Goal: Task Accomplishment & Management: Use online tool/utility

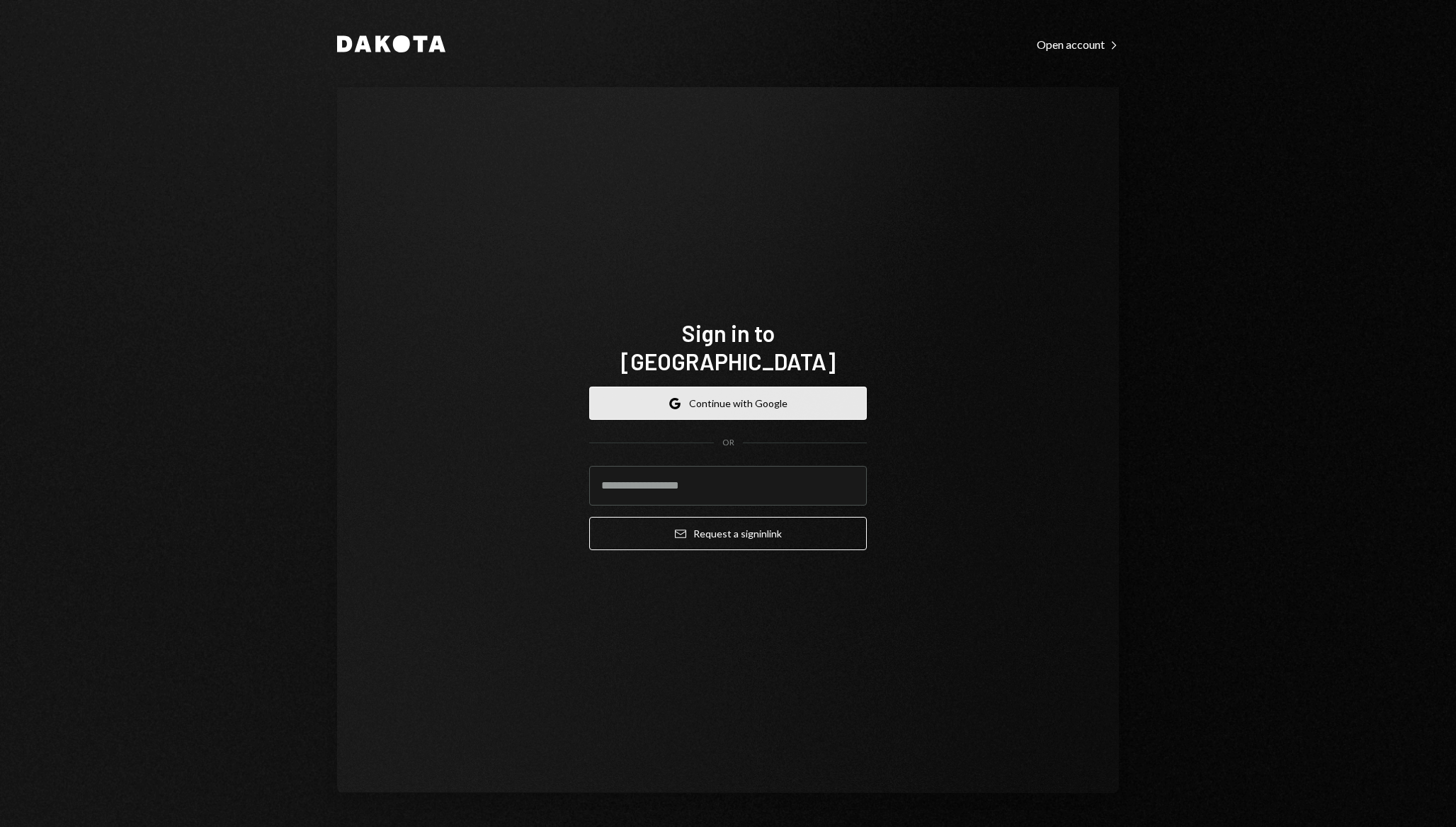
click at [803, 397] on button "Google Continue with Google" at bounding box center [728, 404] width 278 height 33
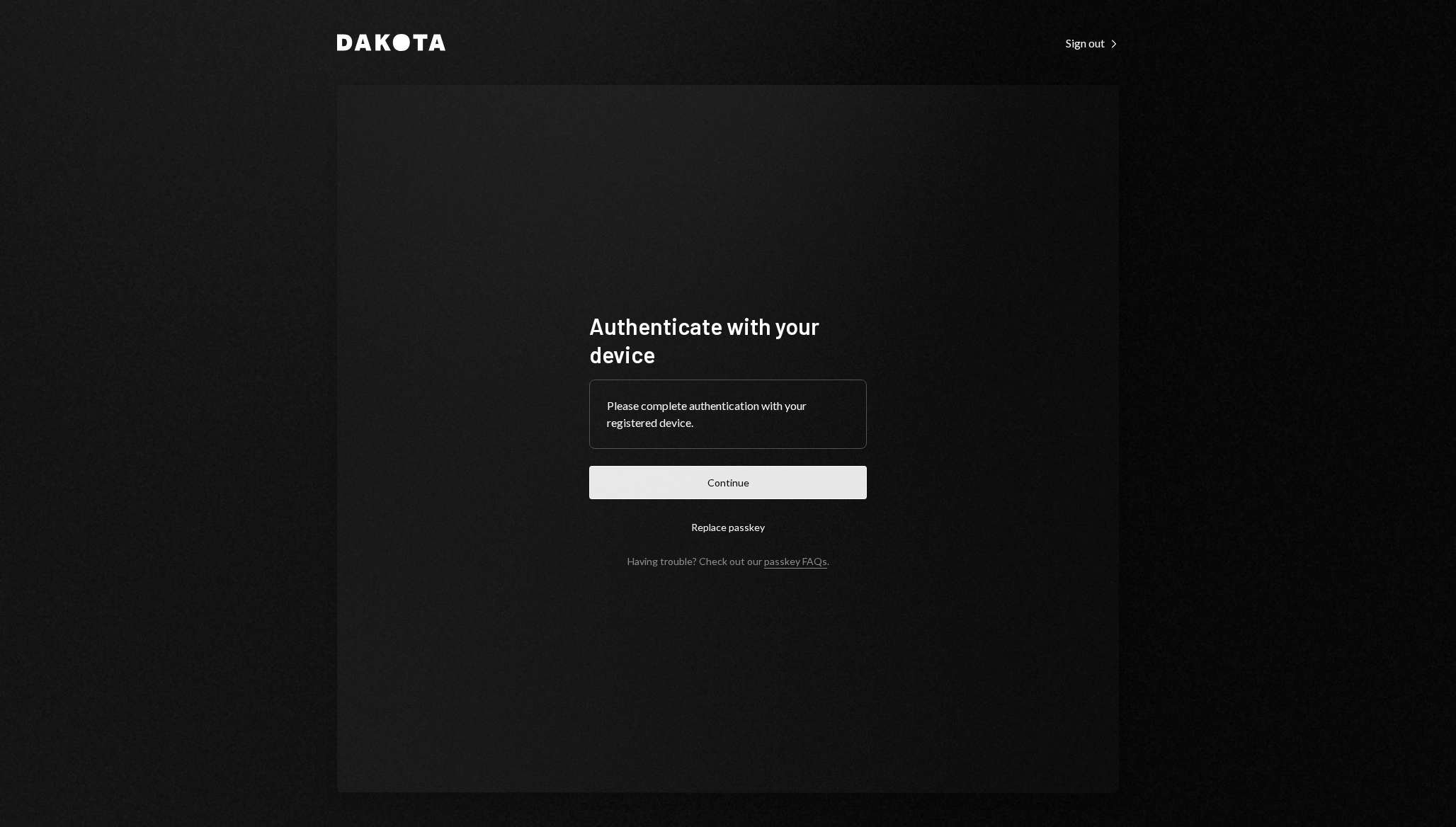
click at [760, 473] on button "Continue" at bounding box center [728, 482] width 278 height 33
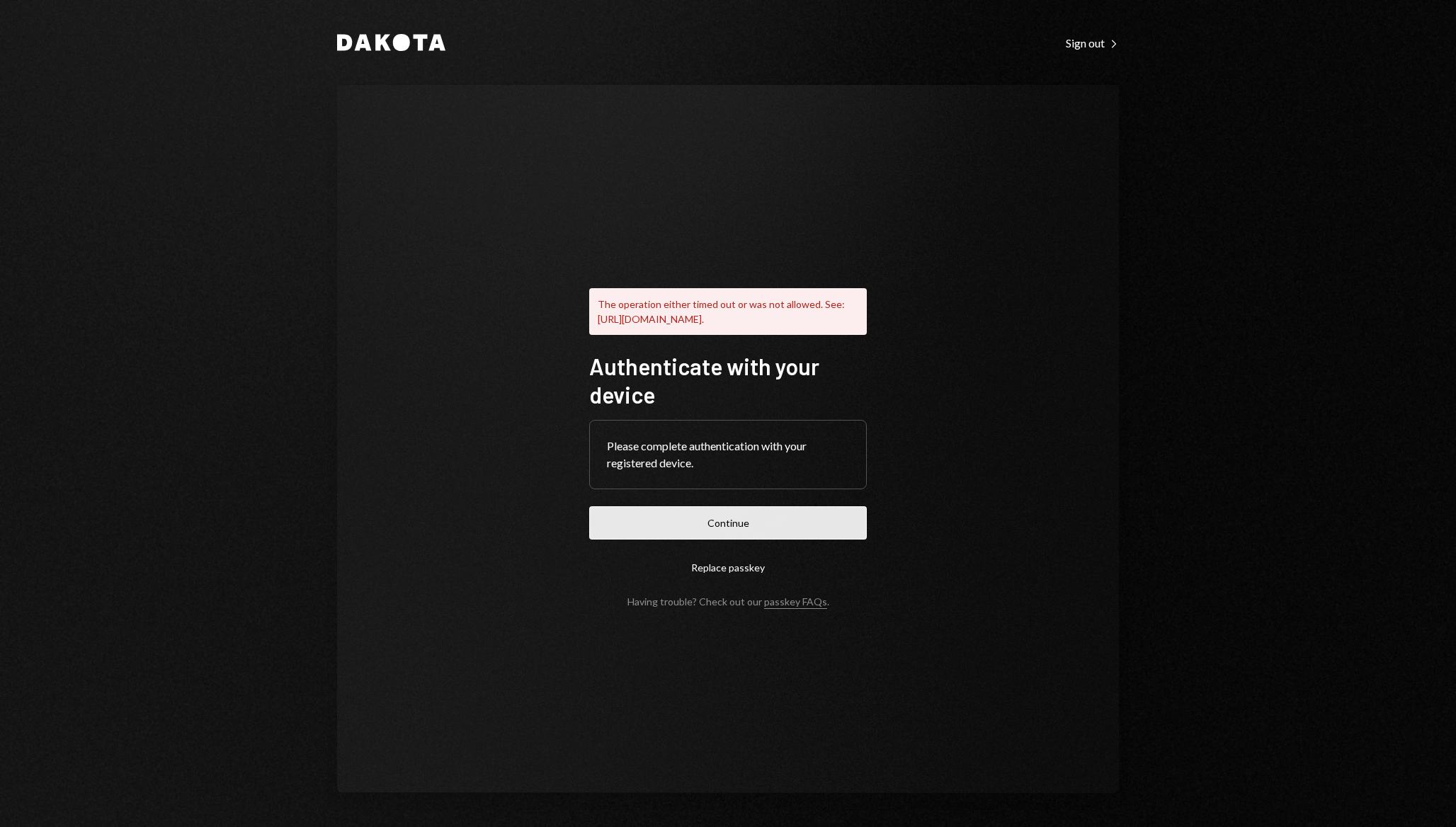
click at [754, 528] on button "Continue" at bounding box center [728, 522] width 278 height 33
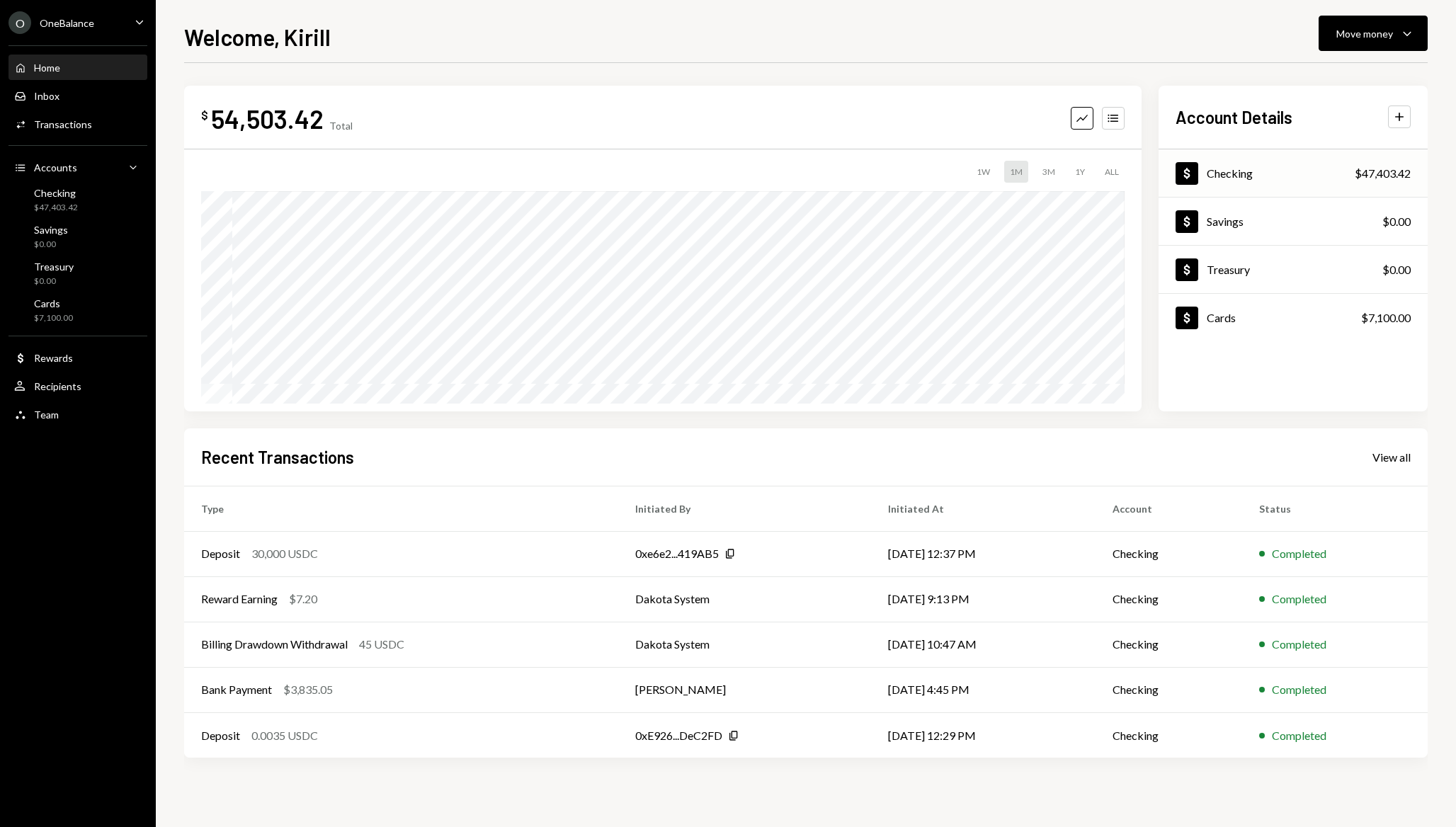
click at [1332, 174] on div "Dollar Checking $47,403.42" at bounding box center [1293, 174] width 269 height 46
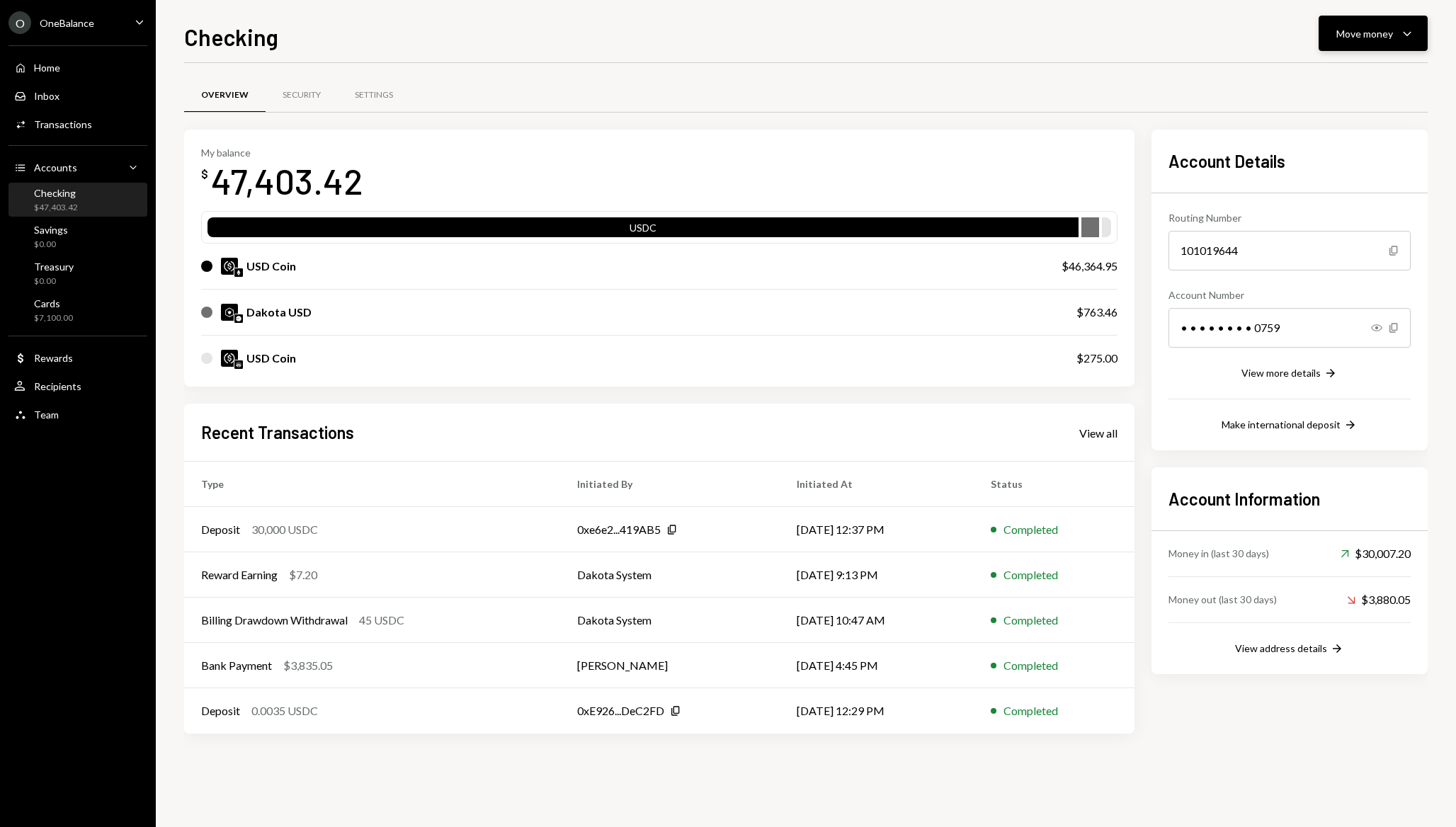
click at [1398, 31] on div "Move money Caret Down" at bounding box center [1373, 34] width 74 height 17
click at [1323, 116] on div "Convert Transfer" at bounding box center [1350, 108] width 141 height 32
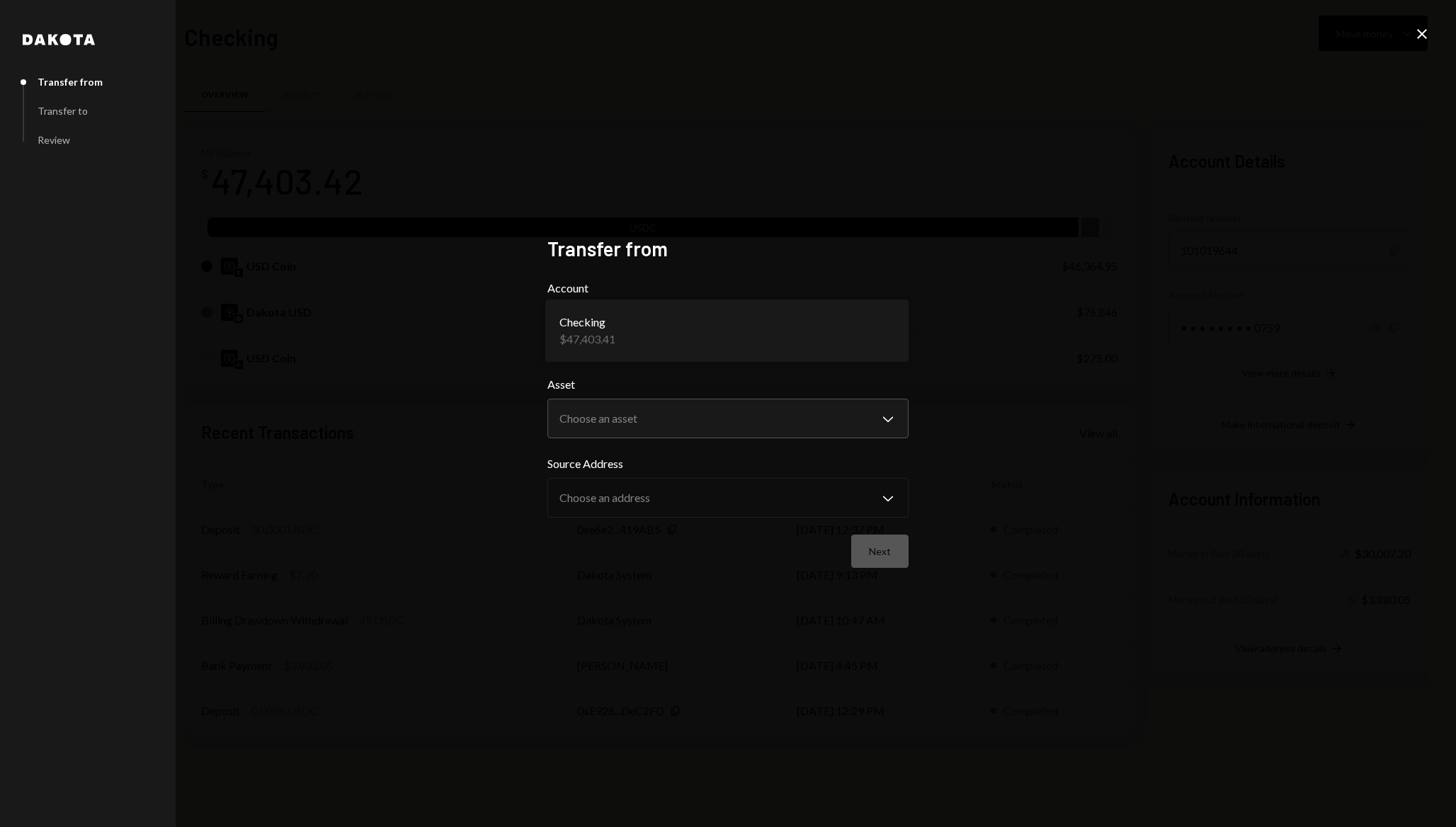
click at [744, 321] on body "O OneBalance Caret Down Home Home Inbox Inbox Activities Transactions Accounts …" at bounding box center [728, 413] width 1456 height 827
click at [627, 424] on body "O OneBalance Caret Down Home Home Inbox Inbox Activities Transactions Accounts …" at bounding box center [728, 413] width 1456 height 827
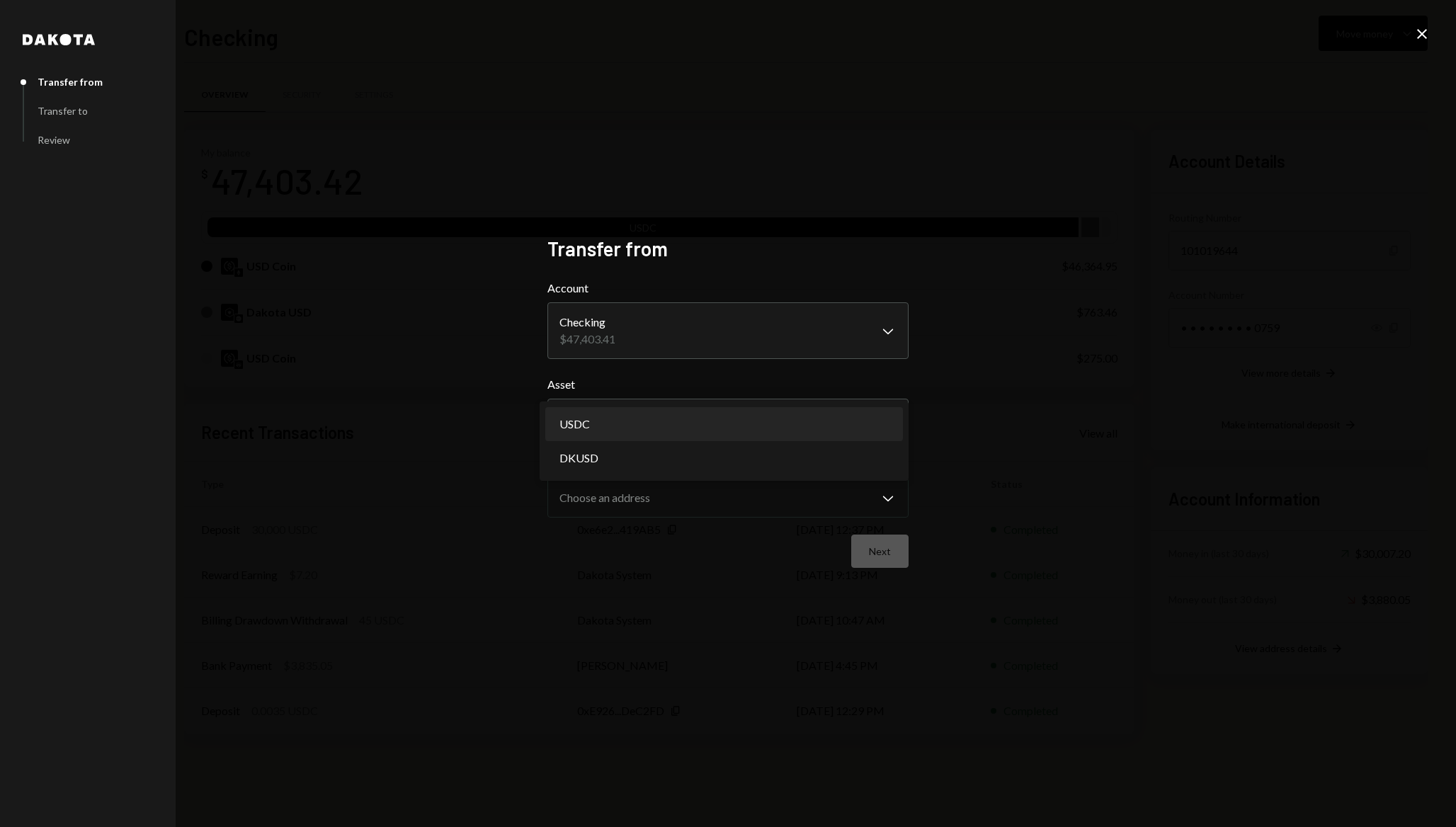
select select "****"
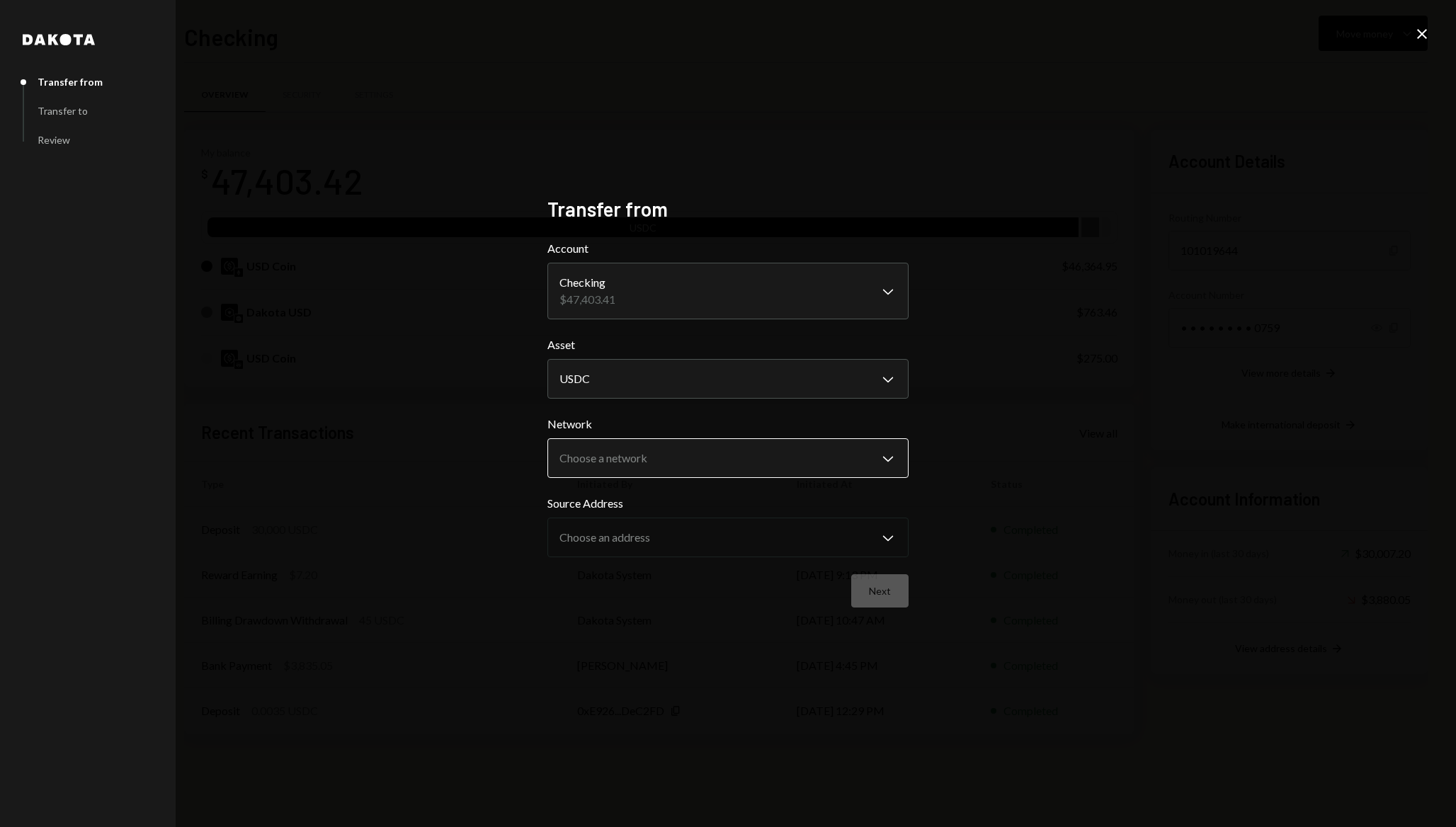
click at [618, 466] on body "O OneBalance Caret Down Home Home Inbox Inbox Activities Transactions Accounts …" at bounding box center [728, 413] width 1456 height 827
select select "**********"
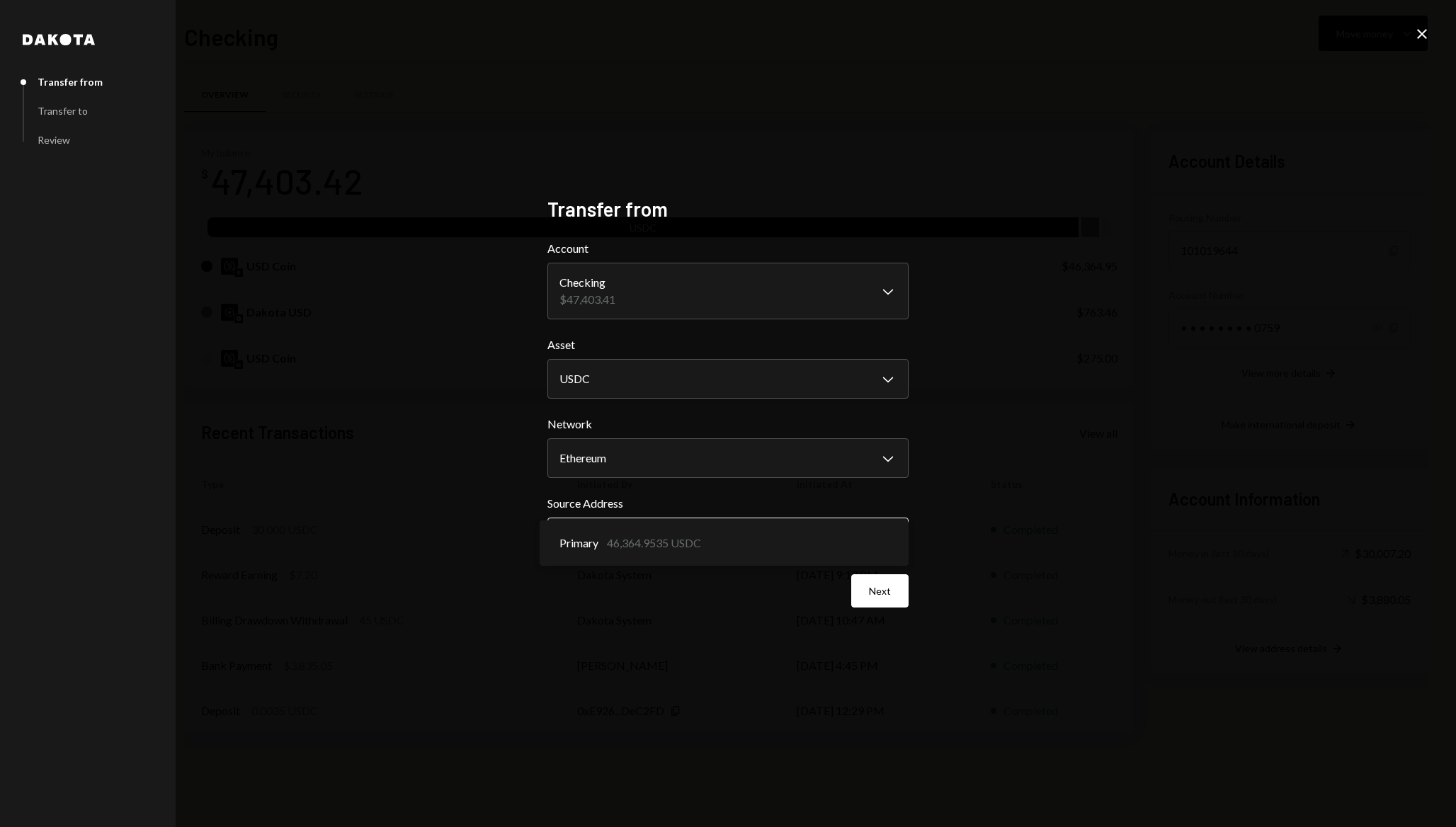
click at [628, 540] on body "O OneBalance Caret Down Home Home Inbox Inbox Activities Transactions Accounts …" at bounding box center [728, 413] width 1456 height 827
click at [864, 594] on button "Next" at bounding box center [880, 591] width 57 height 33
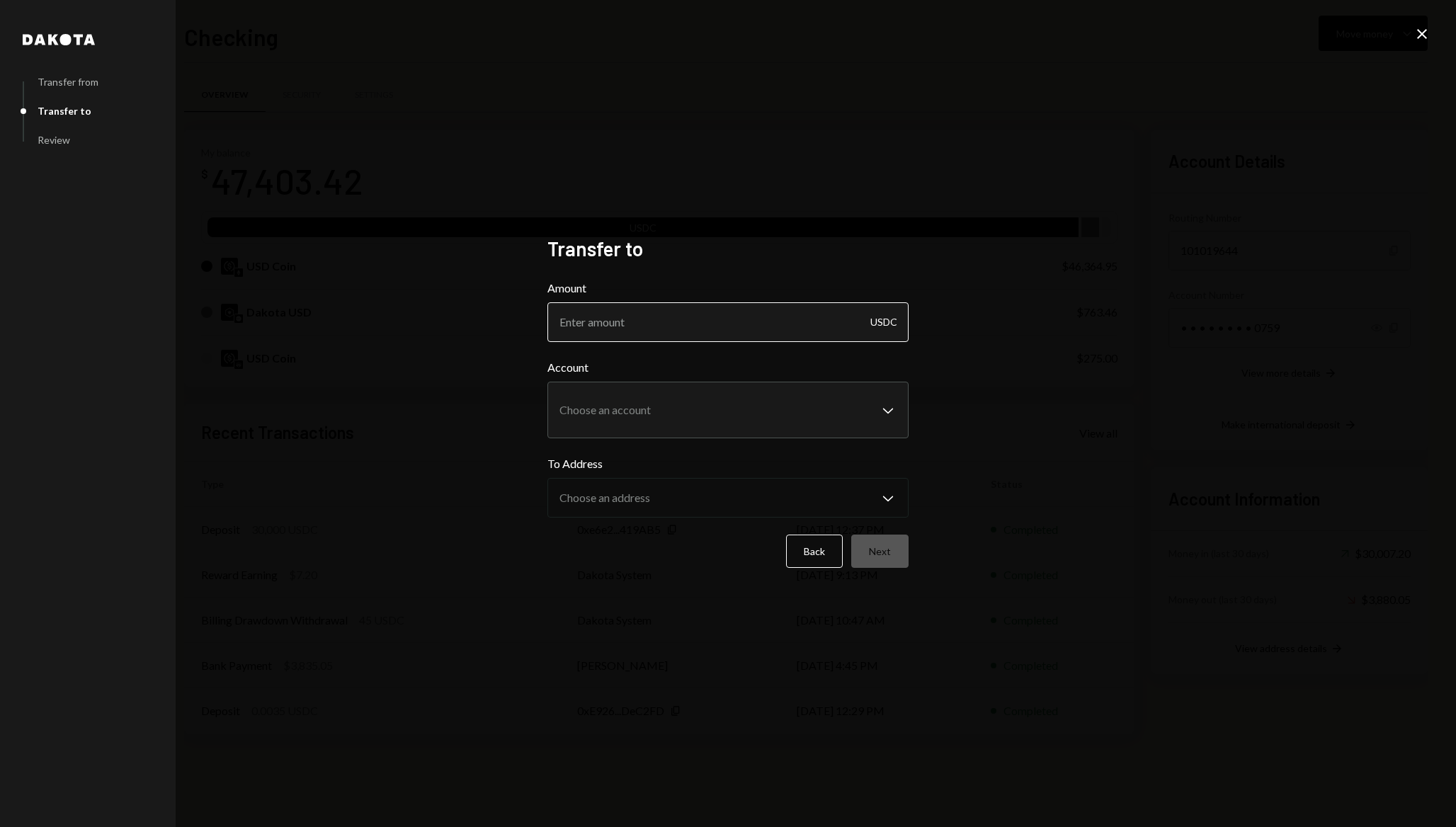
click at [717, 324] on input "Amount" at bounding box center [728, 322] width 361 height 40
click at [890, 325] on div "USDC" at bounding box center [883, 322] width 27 height 40
click at [649, 327] on input "Amount" at bounding box center [728, 322] width 361 height 40
type input "30000"
click at [654, 395] on body "O OneBalance Caret Down Home Home Inbox Inbox Activities Transactions Accounts …" at bounding box center [728, 413] width 1456 height 827
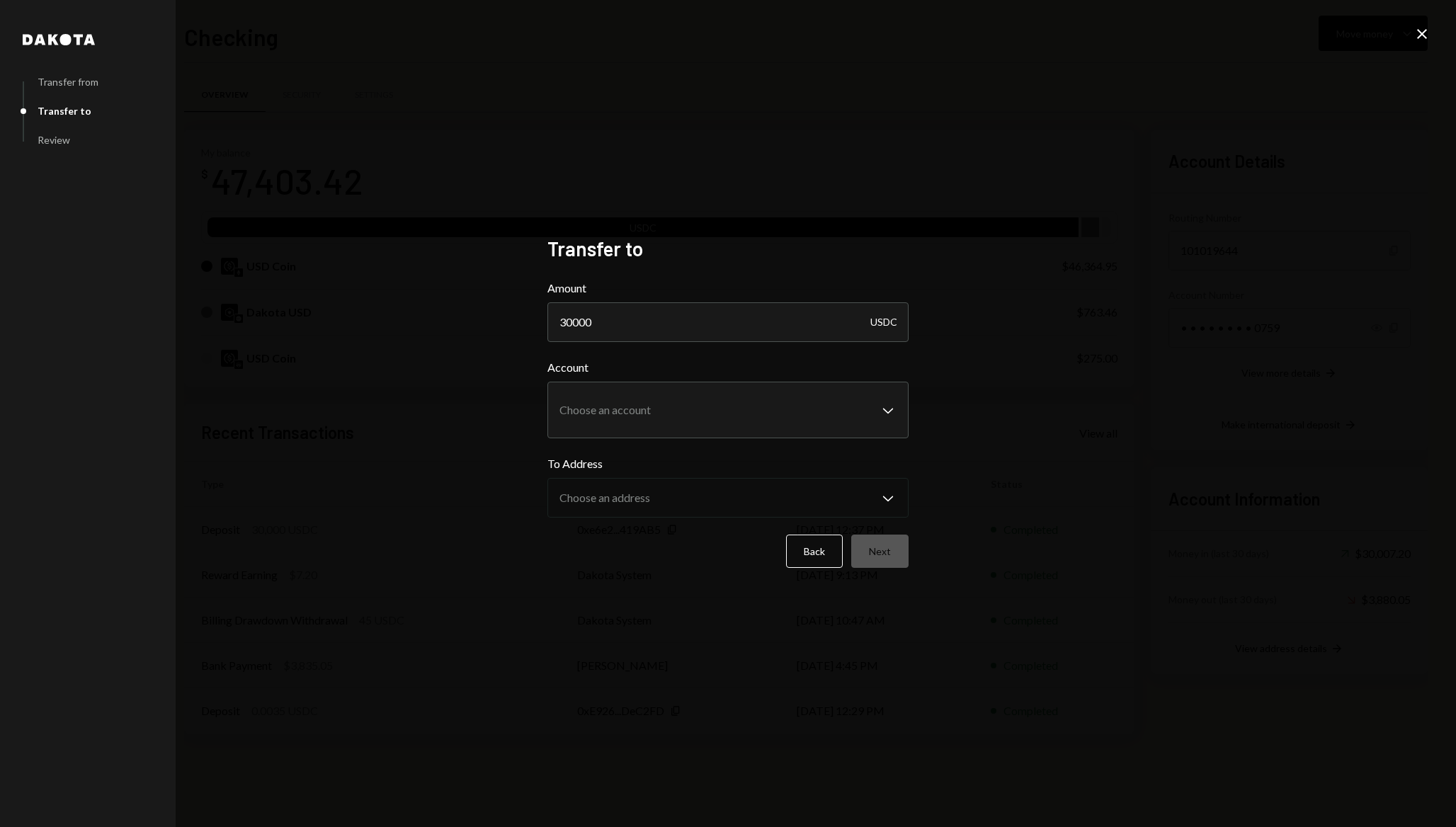
click at [387, 404] on div "**********" at bounding box center [728, 413] width 1456 height 827
click at [1422, 30] on icon "Close" at bounding box center [1422, 34] width 17 height 17
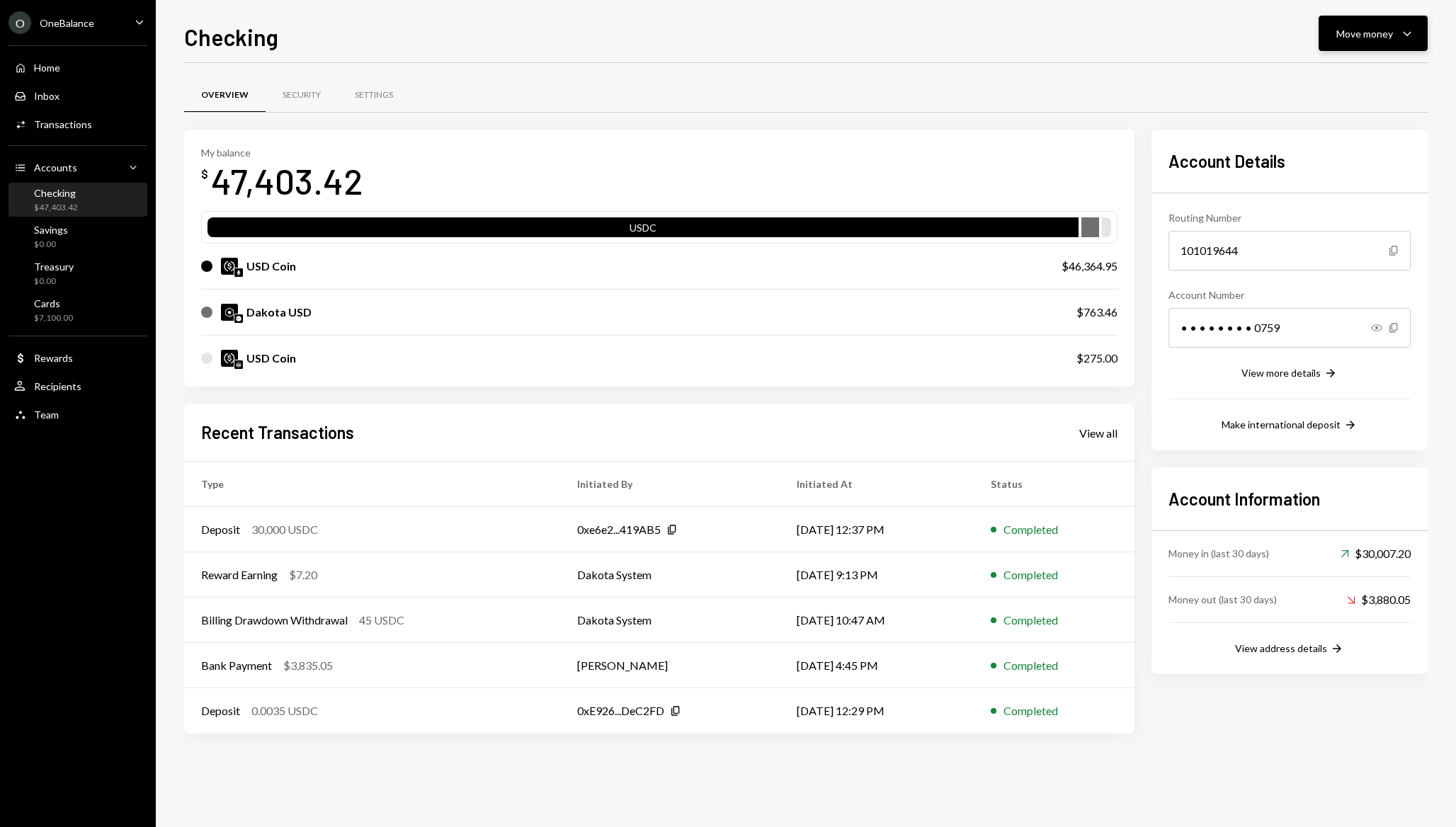
click at [1368, 35] on div "Move money" at bounding box center [1364, 33] width 56 height 15
click at [1312, 179] on div "Swap stablecoins" at bounding box center [1361, 183] width 103 height 15
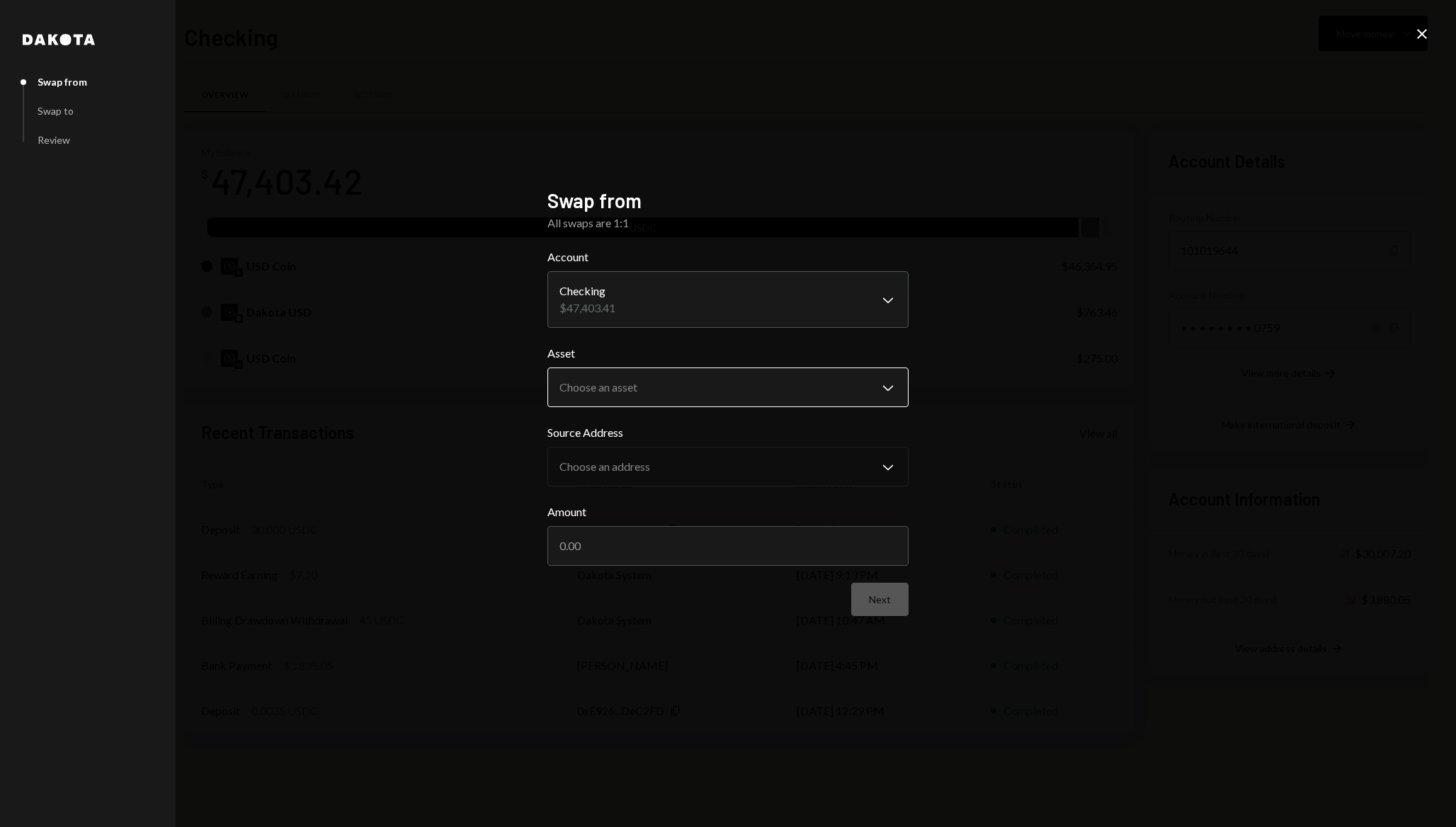
click at [620, 386] on body "O OneBalance Caret Down Home Home Inbox Inbox Activities Transactions Accounts …" at bounding box center [728, 413] width 1456 height 827
select select "****"
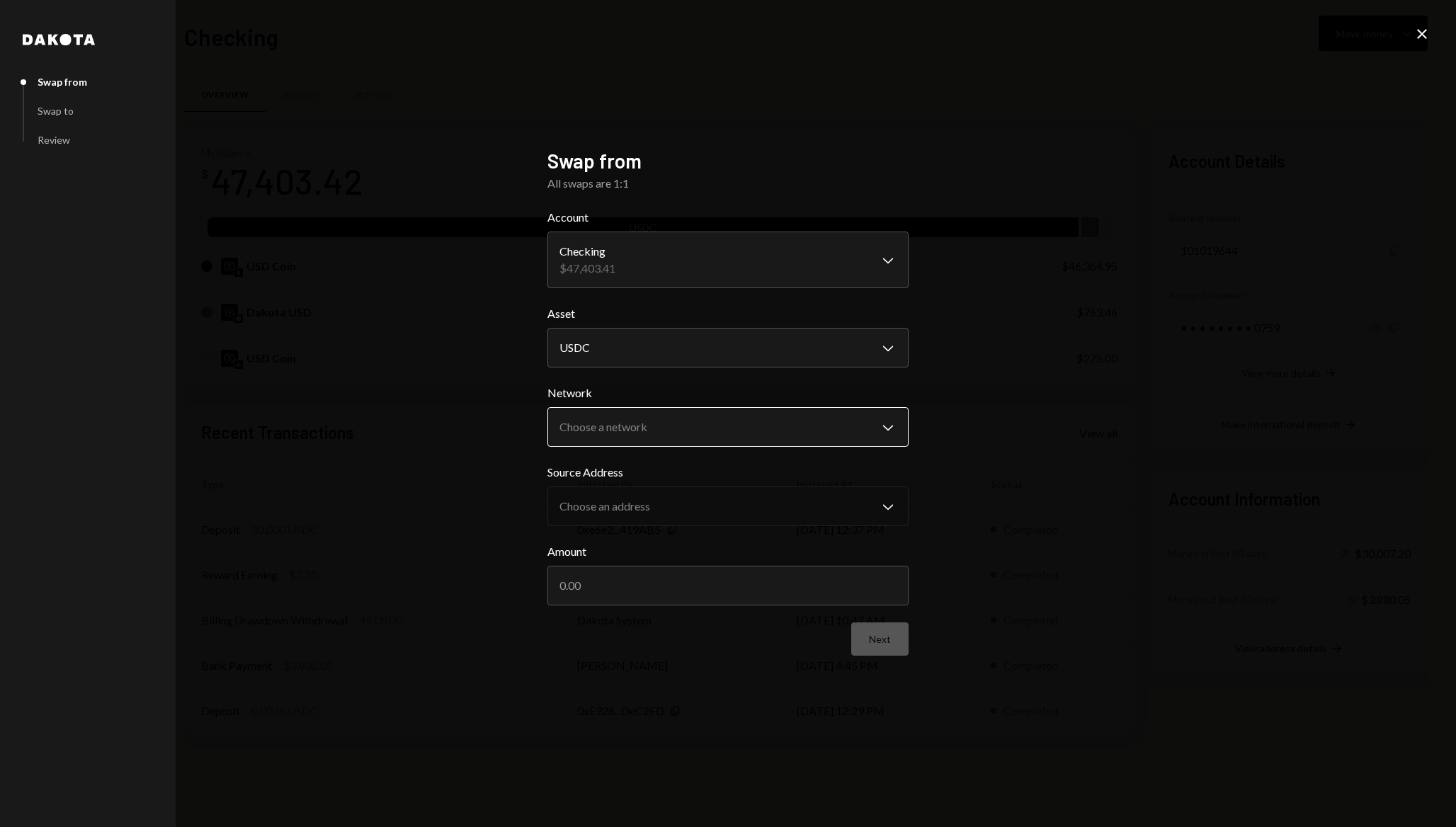
click at [601, 431] on body "O OneBalance Caret Down Home Home Inbox Inbox Activities Transactions Accounts …" at bounding box center [728, 413] width 1456 height 827
select select "**********"
click at [620, 509] on body "O OneBalance Caret Down Home Home Inbox Inbox Activities Transactions Accounts …" at bounding box center [728, 413] width 1456 height 827
click at [618, 587] on input "Amount" at bounding box center [728, 586] width 361 height 40
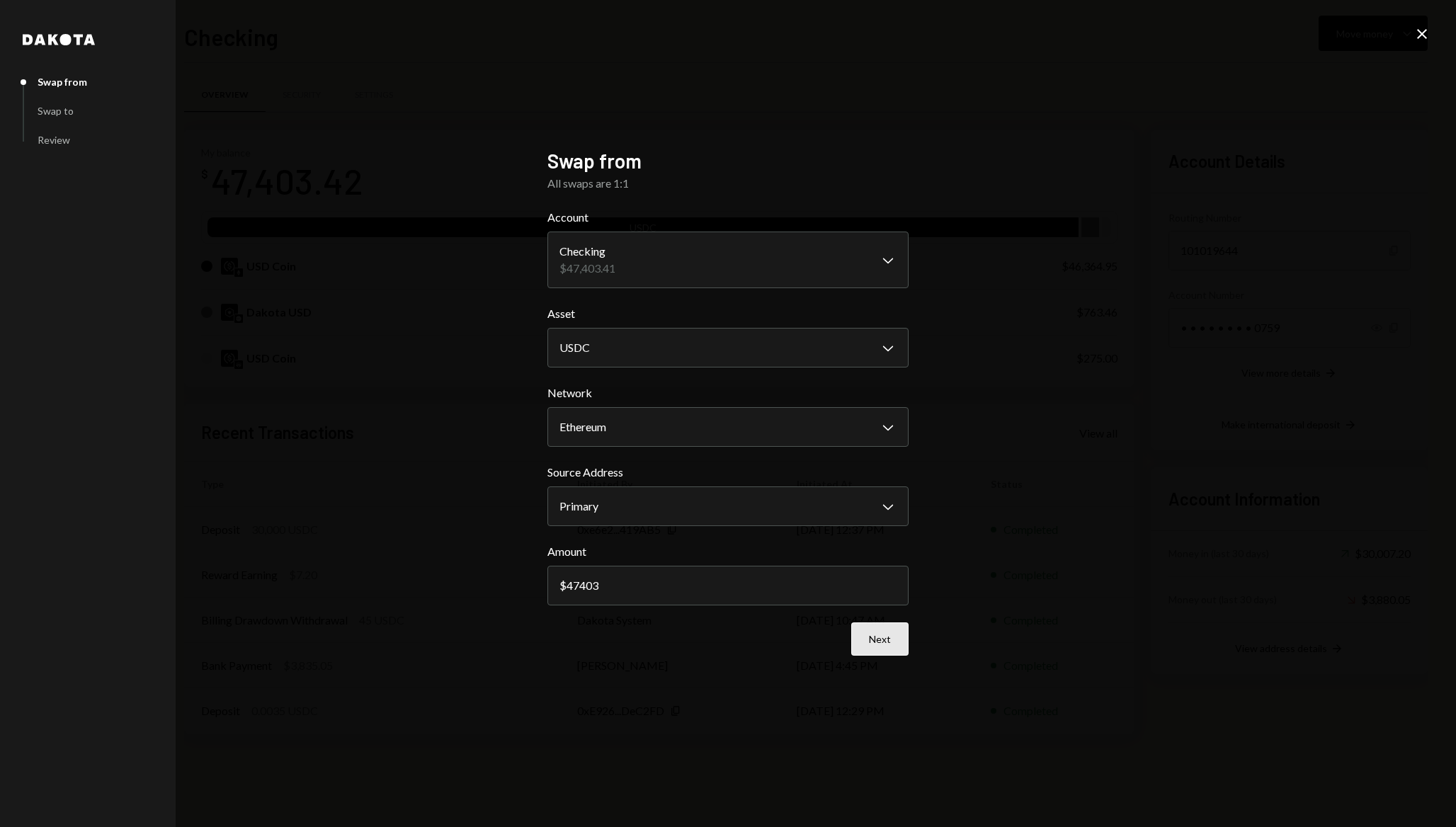
click at [889, 640] on button "Next" at bounding box center [880, 639] width 57 height 33
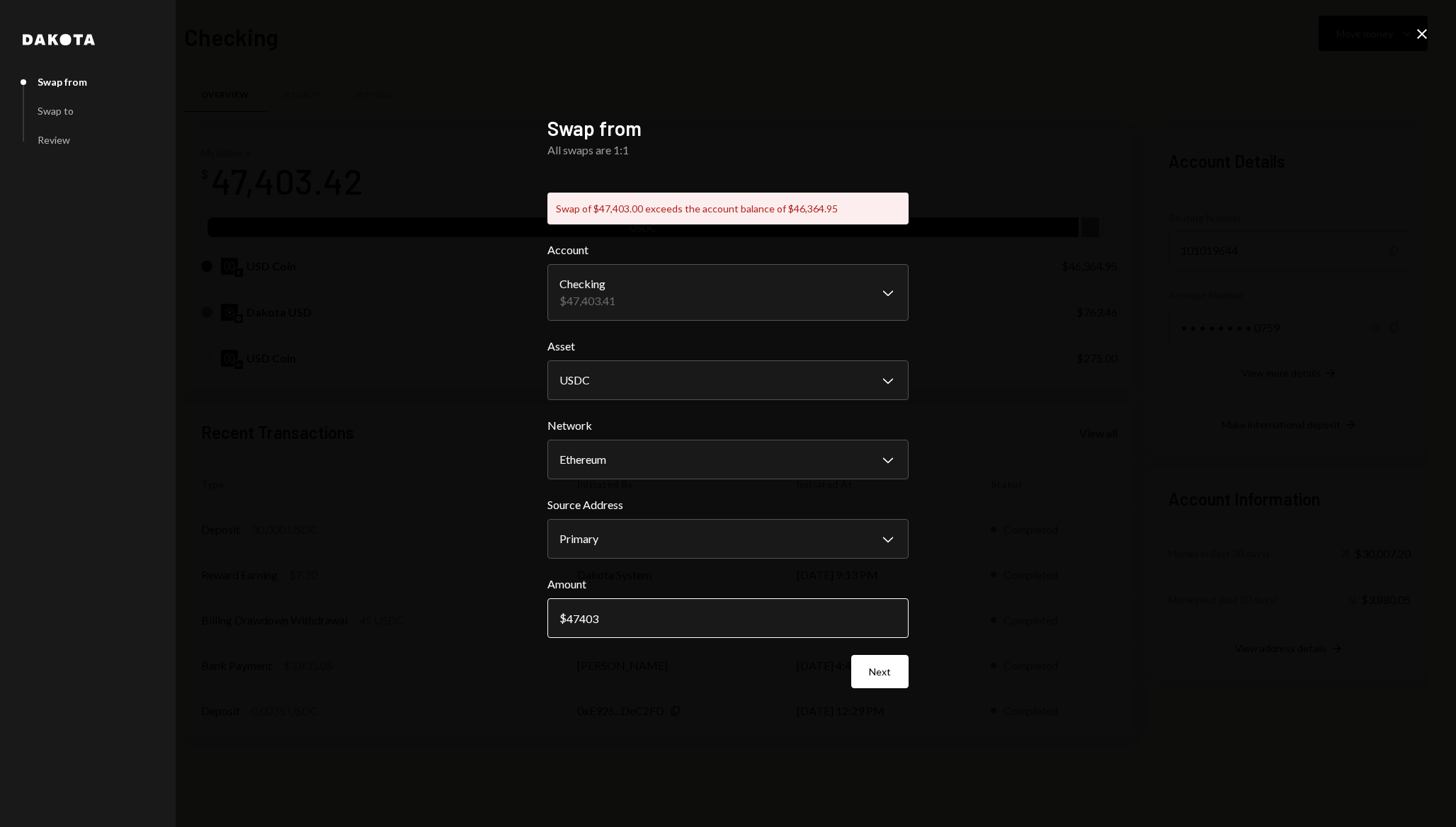
drag, startPoint x: 630, startPoint y: 617, endPoint x: 552, endPoint y: 610, distance: 78.3
click at [552, 610] on input "47403" at bounding box center [728, 619] width 361 height 40
type input "46000"
click at [876, 672] on button "Next" at bounding box center [880, 672] width 57 height 33
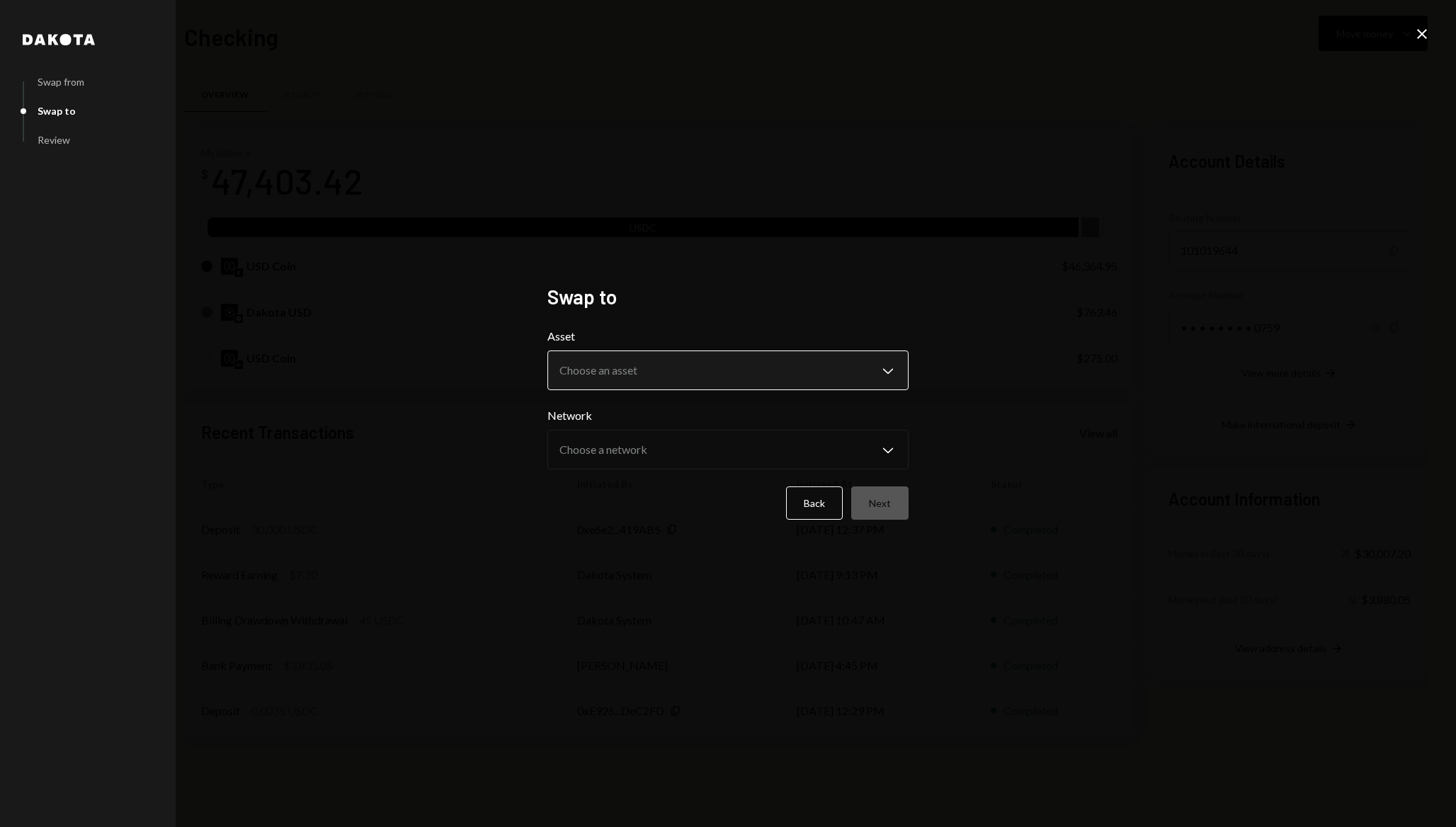
click at [677, 371] on body "O OneBalance Caret Down Home Home Inbox Inbox Activities Transactions Accounts …" at bounding box center [728, 413] width 1456 height 827
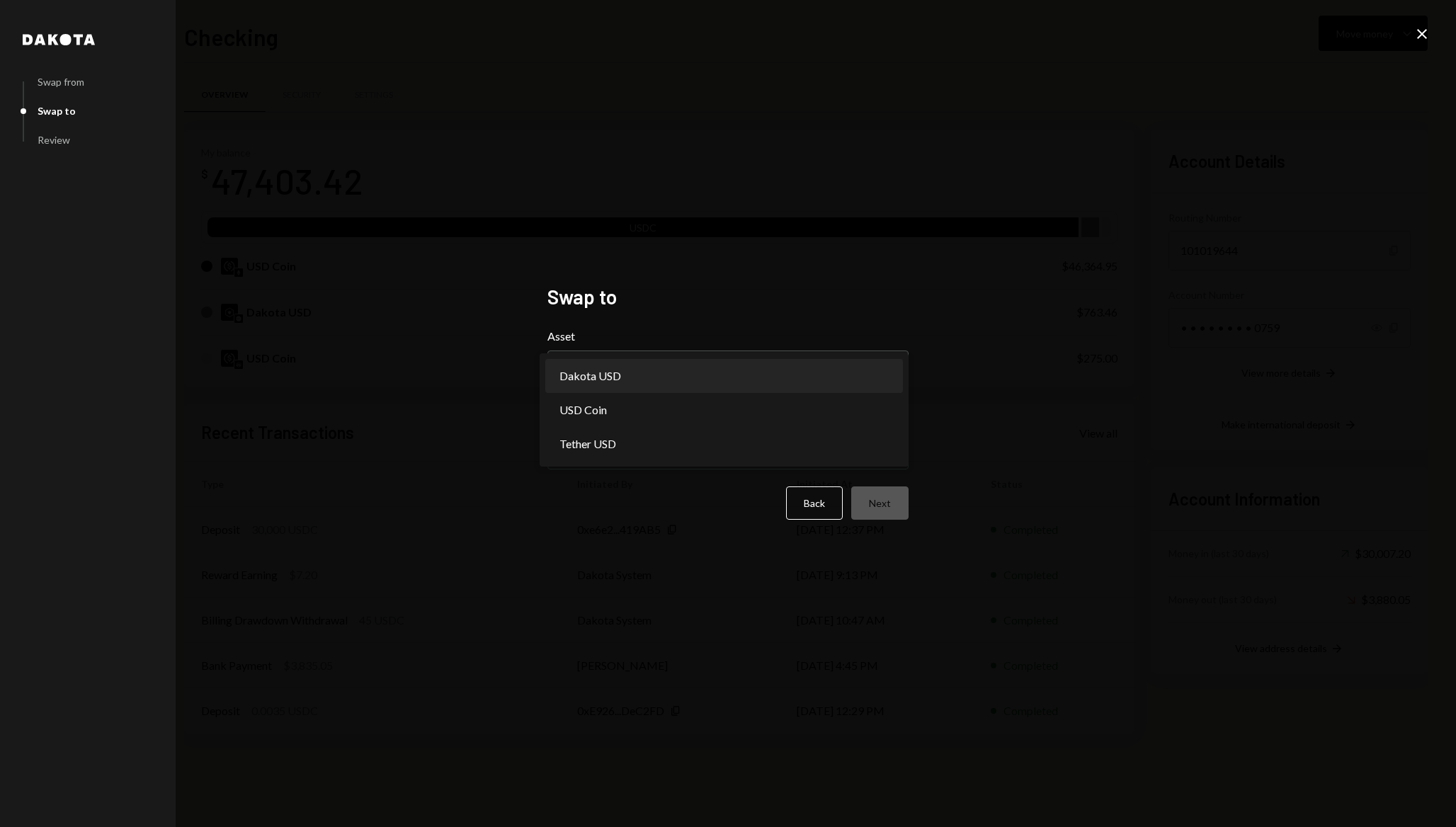
select select "*****"
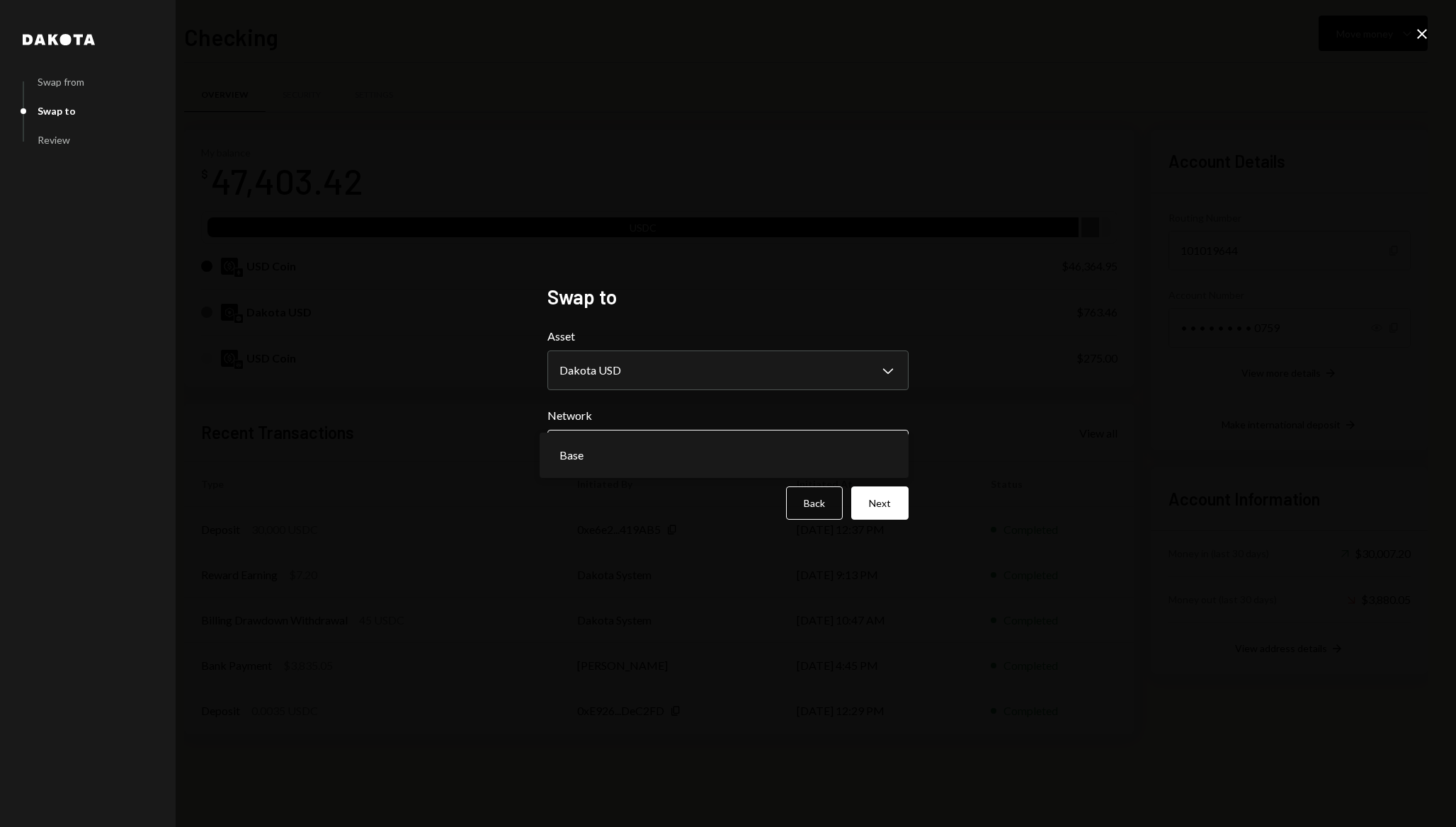
click at [610, 445] on body "O OneBalance Caret Down Home Home Inbox Inbox Activities Transactions Accounts …" at bounding box center [728, 413] width 1456 height 827
click at [882, 501] on button "Next" at bounding box center [880, 503] width 57 height 33
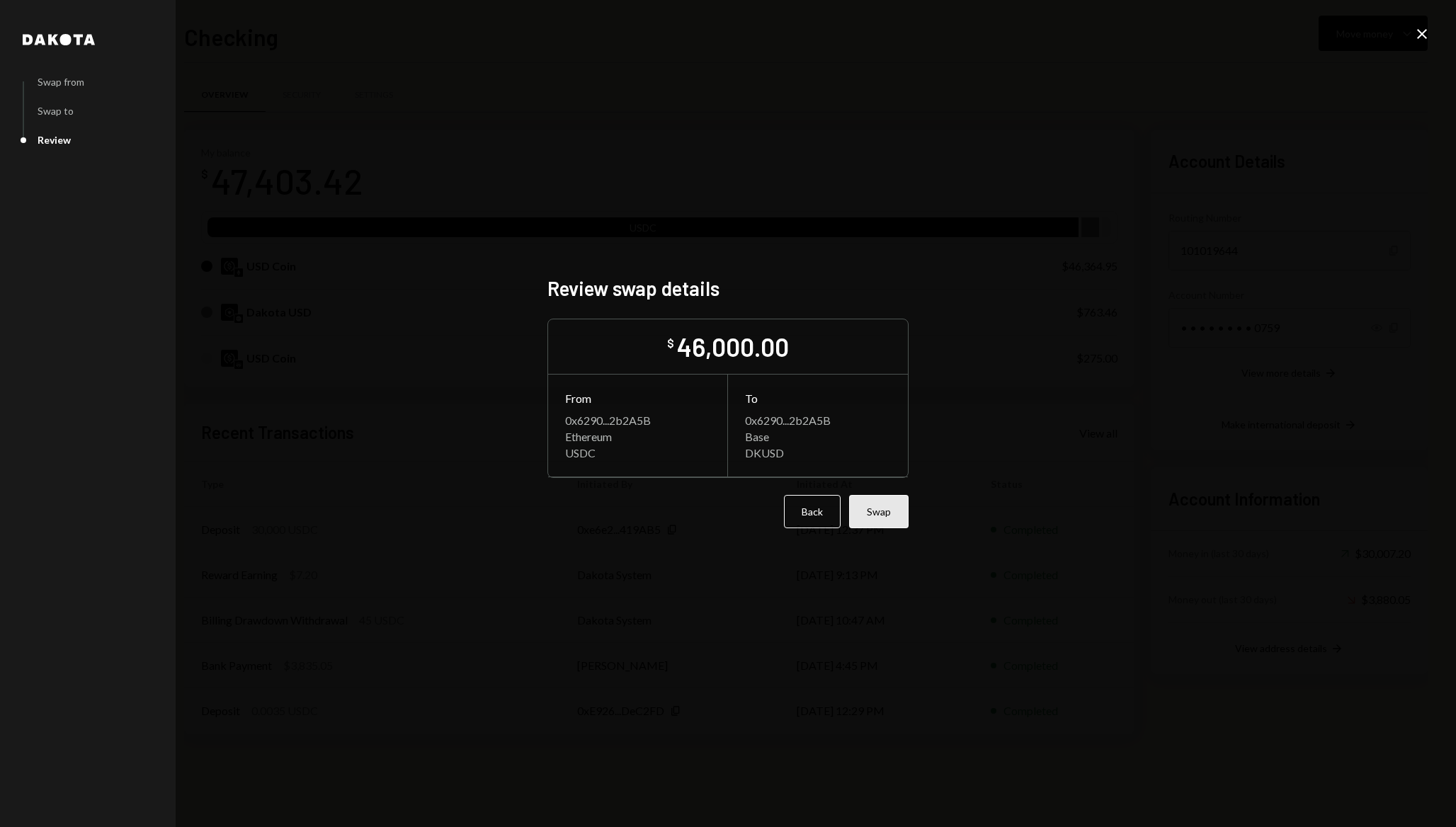
click at [879, 518] on button "Swap" at bounding box center [878, 511] width 60 height 33
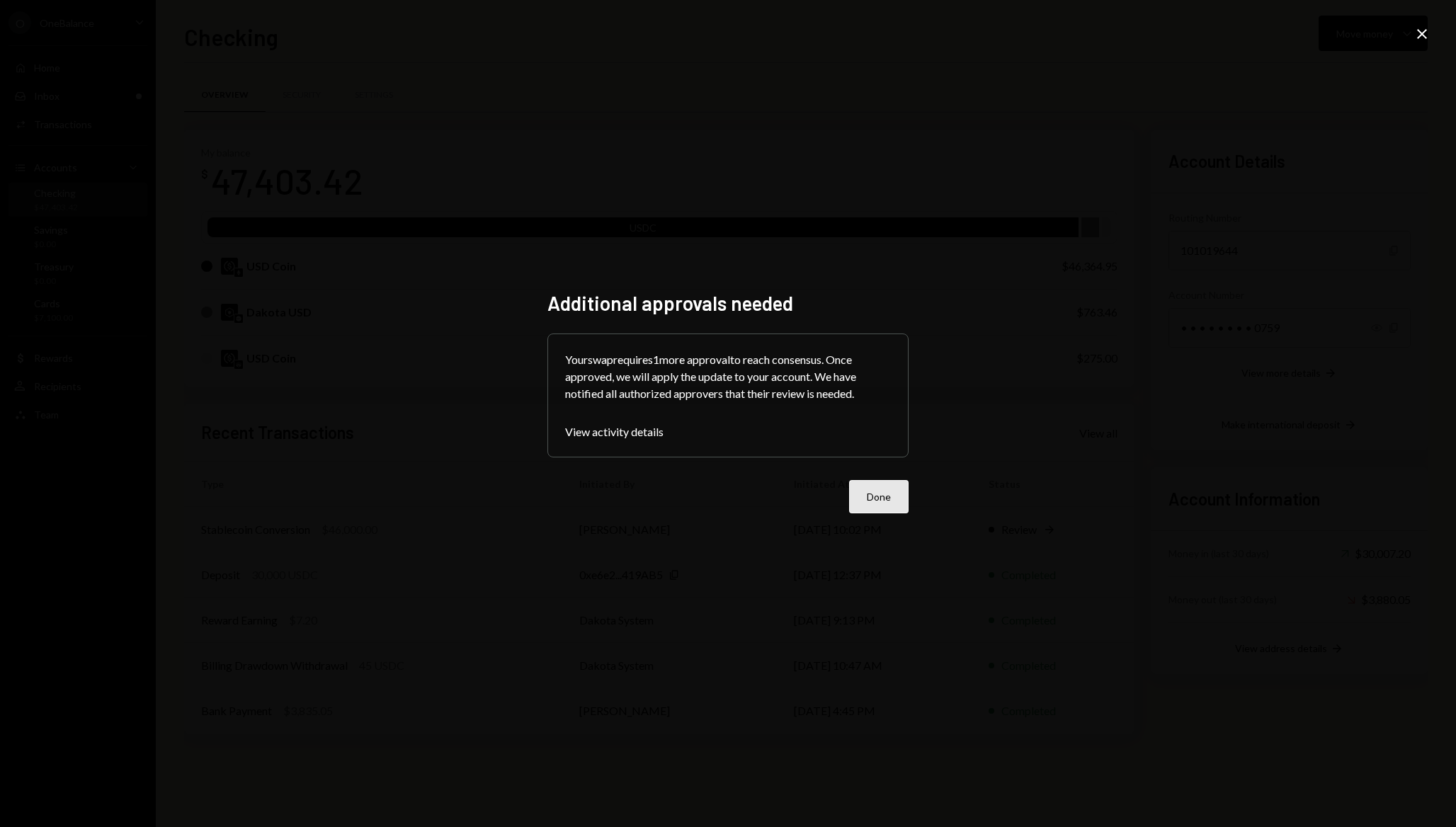
click at [869, 499] on button "Done" at bounding box center [878, 496] width 60 height 33
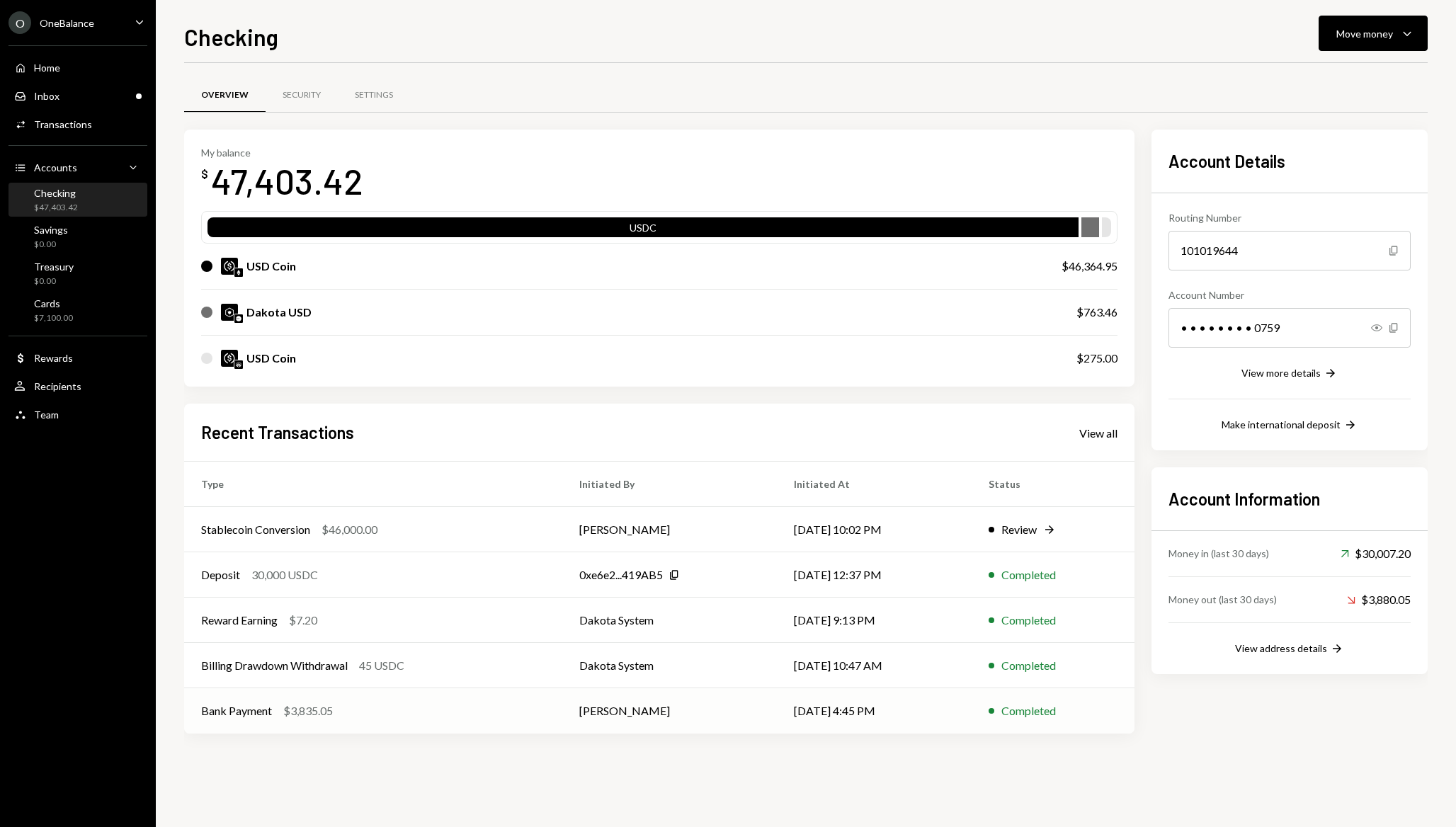
click at [371, 710] on div "Bank Payment $3,835.05" at bounding box center [373, 711] width 344 height 17
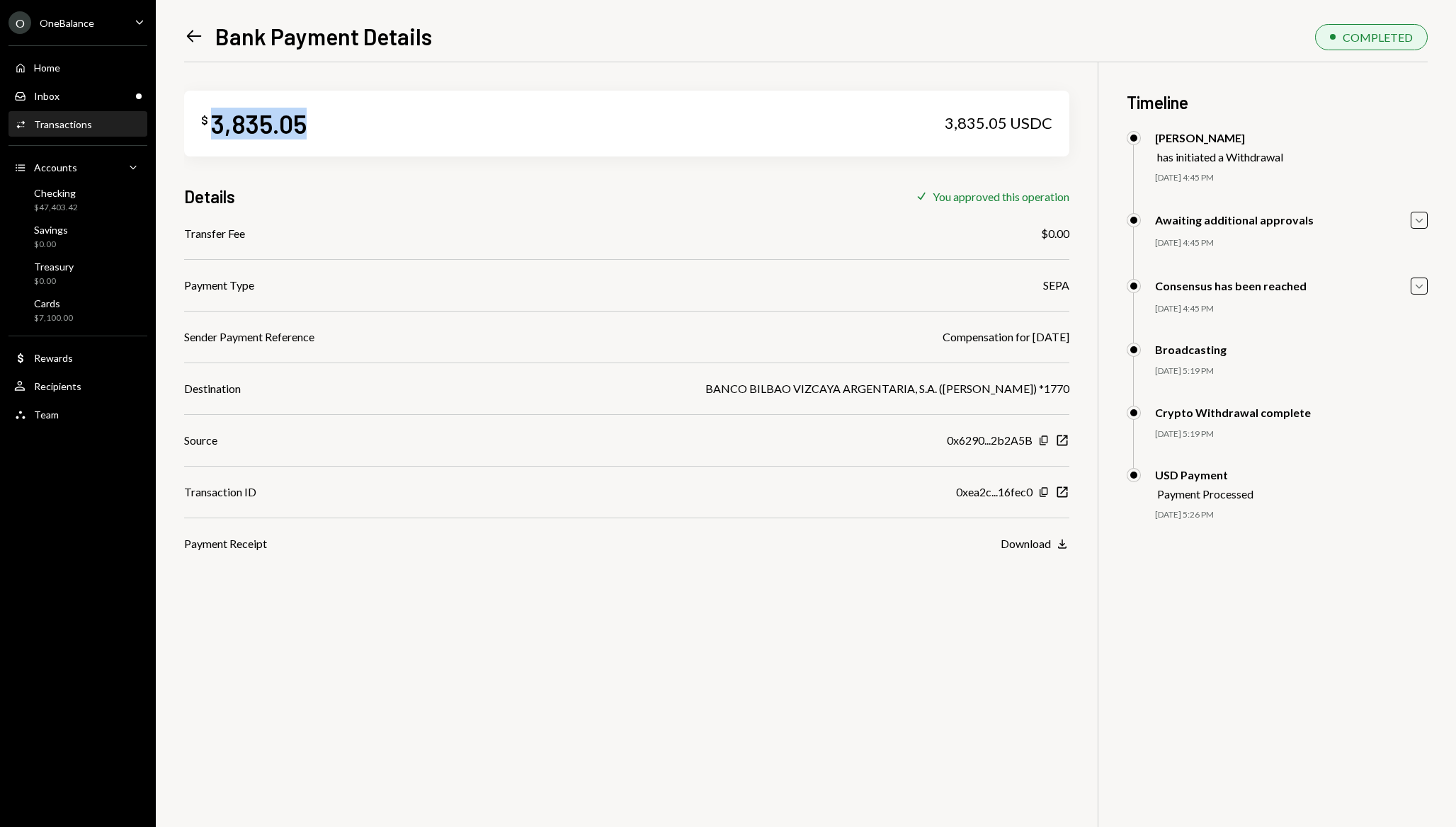
drag, startPoint x: 306, startPoint y: 118, endPoint x: 213, endPoint y: 124, distance: 93.2
click at [213, 124] on div "$ 3,835.05 3,835.05 USDC" at bounding box center [626, 123] width 885 height 66
copy div "3,835.05"
